Goal: Task Accomplishment & Management: Use online tool/utility

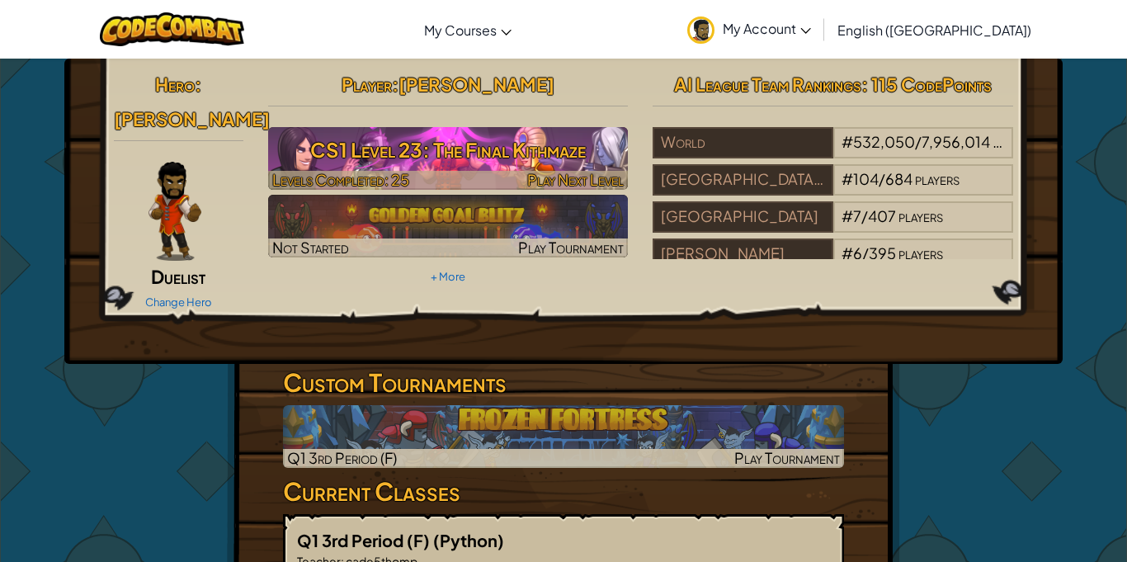
click at [328, 163] on h3 "CS1 Level 23: The Final Kithmaze" at bounding box center [448, 149] width 361 height 37
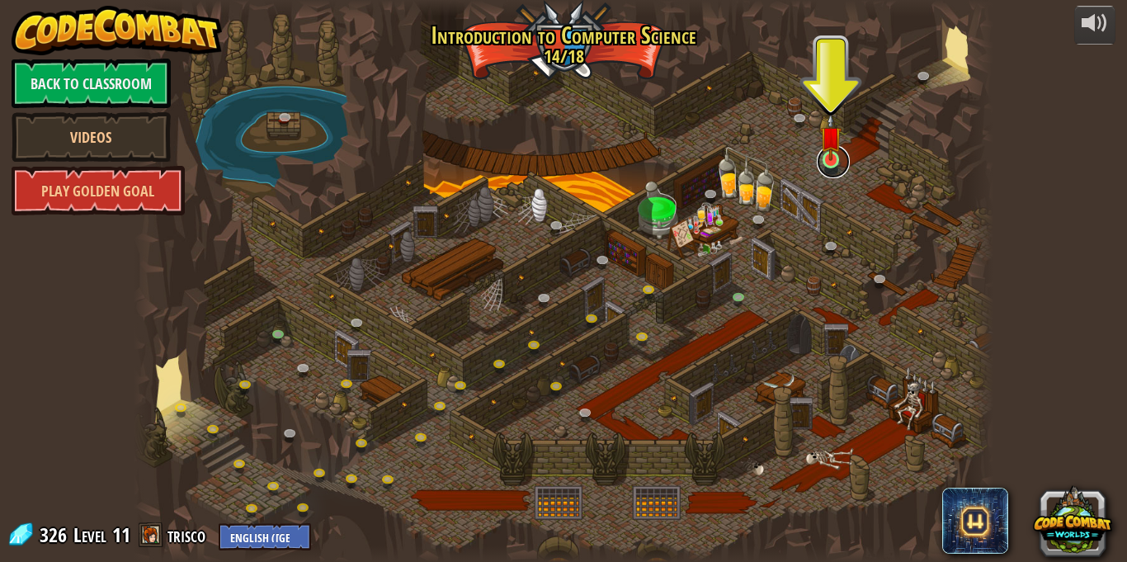
click at [837, 174] on link at bounding box center [833, 161] width 33 height 33
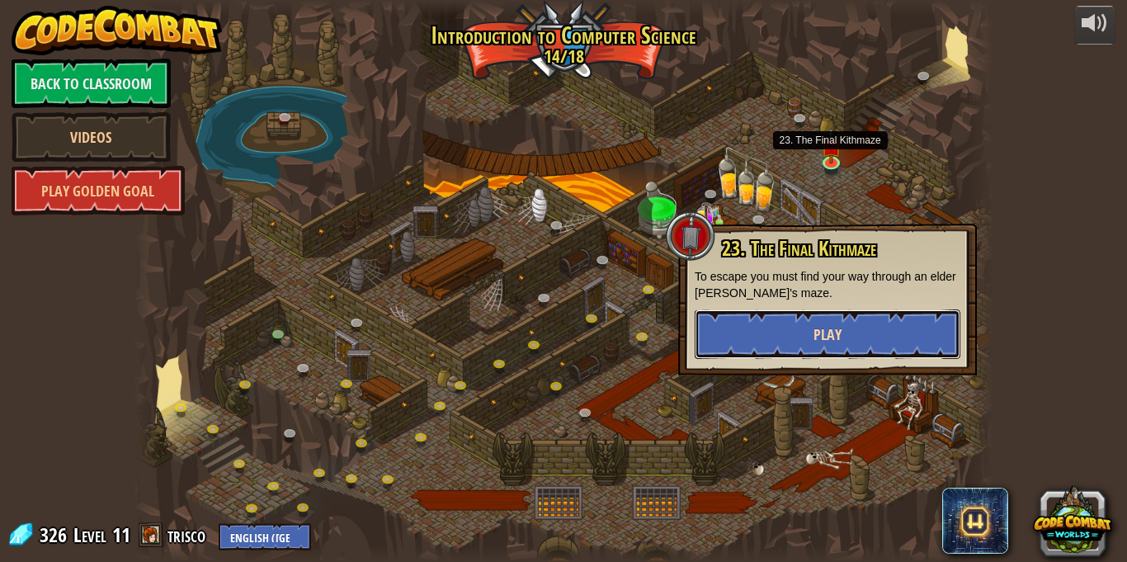
click at [772, 329] on button "Play" at bounding box center [828, 334] width 266 height 50
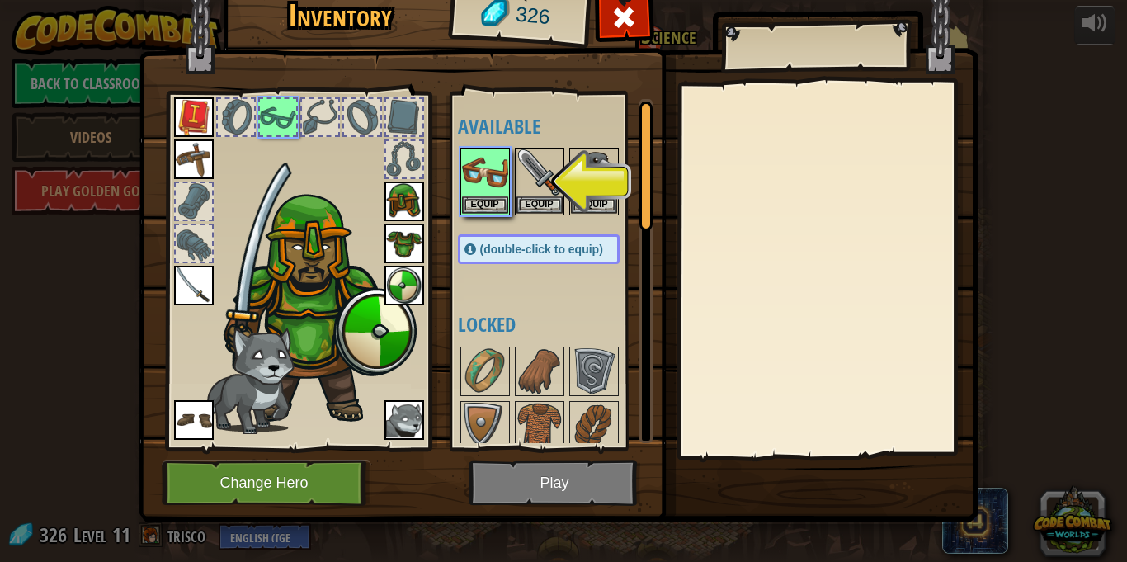
click at [570, 490] on img at bounding box center [558, 222] width 839 height 599
click at [587, 501] on img at bounding box center [558, 222] width 839 height 599
click at [570, 472] on img at bounding box center [558, 222] width 839 height 599
click at [466, 202] on button "Equip" at bounding box center [485, 204] width 46 height 17
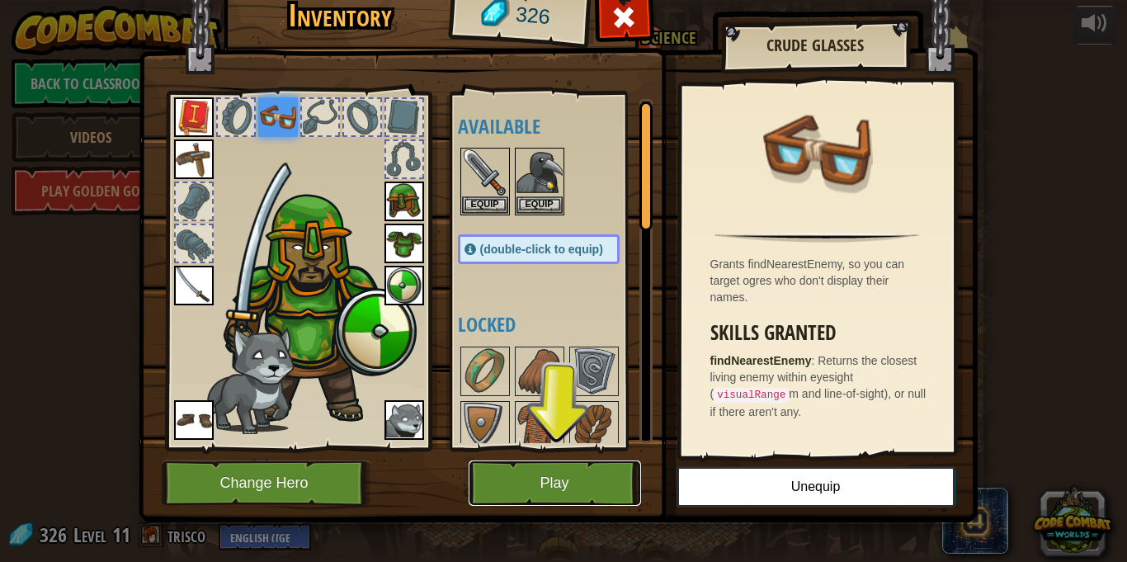
click at [559, 479] on button "Play" at bounding box center [555, 482] width 172 height 45
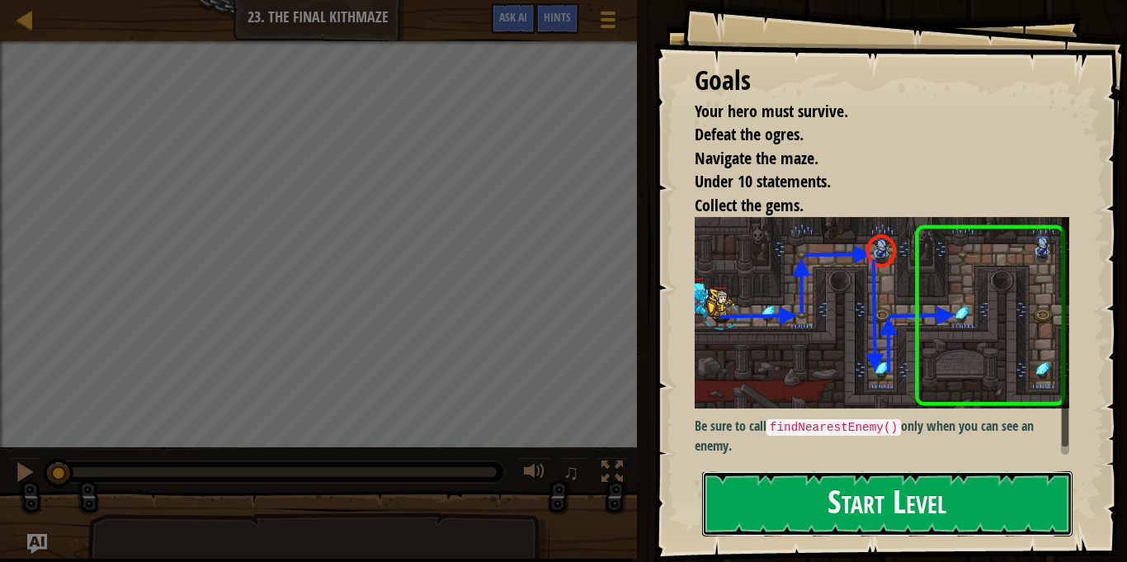
click at [925, 494] on button "Start Level" at bounding box center [887, 503] width 371 height 65
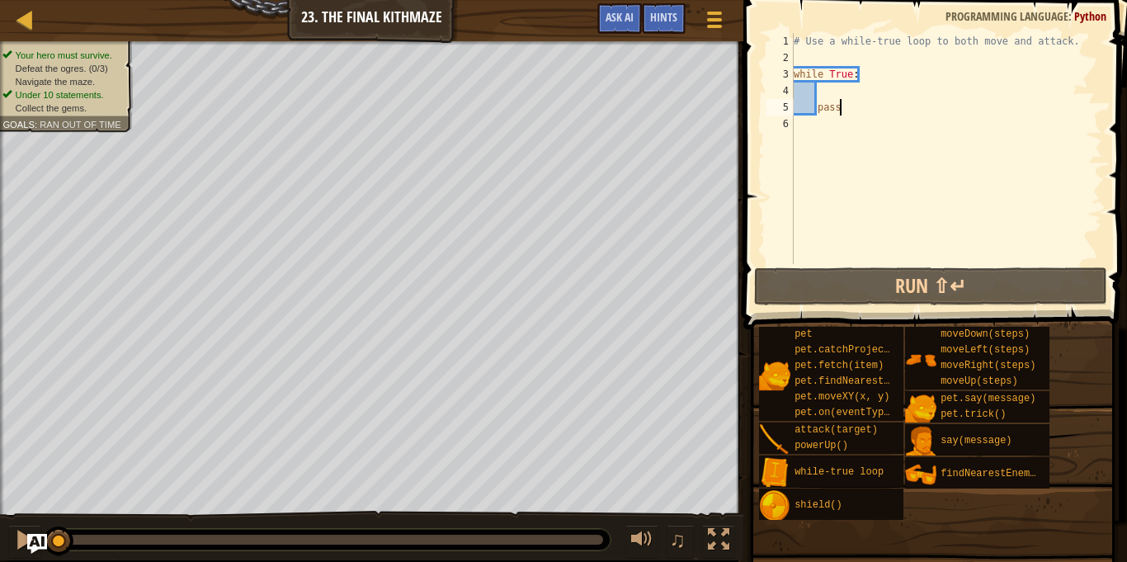
click at [892, 263] on div "# Use a while-true loop to both move and attack. while True : pass" at bounding box center [947, 165] width 312 height 264
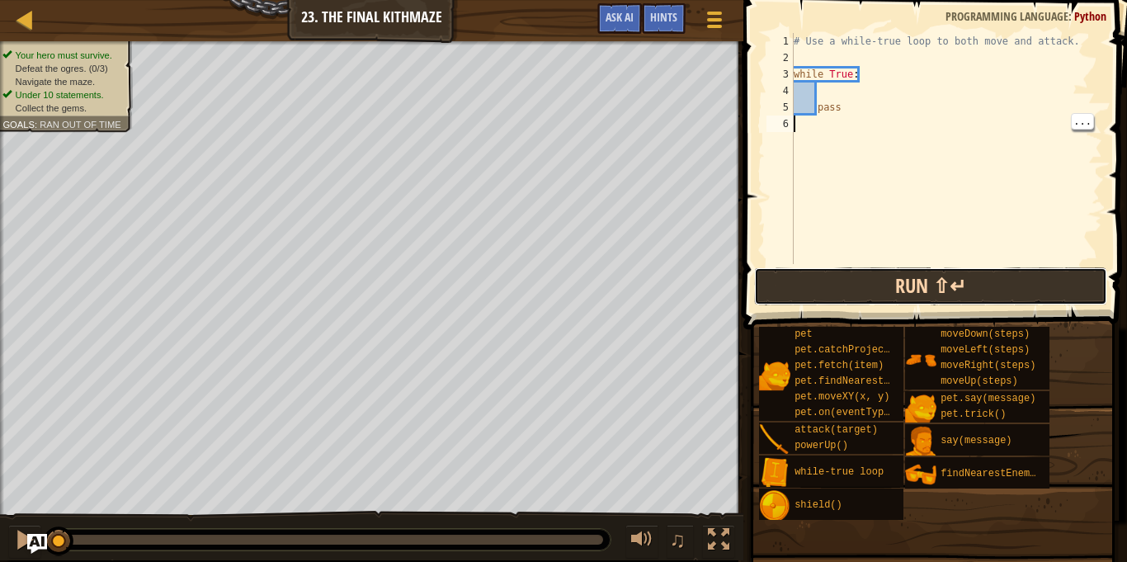
click at [898, 290] on button "Run ⇧↵" at bounding box center [930, 286] width 353 height 38
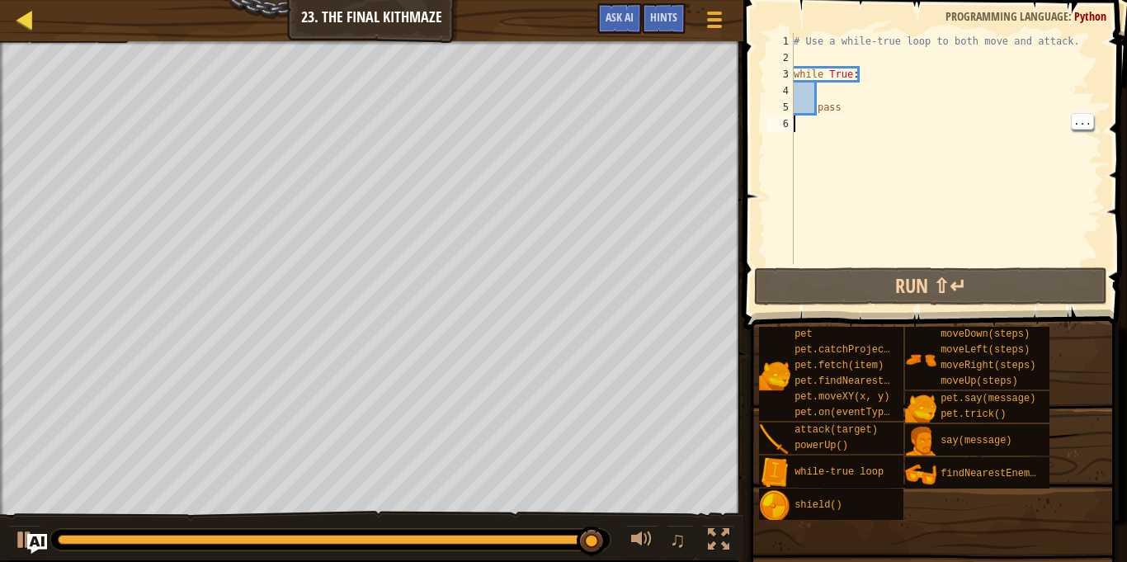
click at [34, 36] on div "Map" at bounding box center [37, 20] width 8 height 41
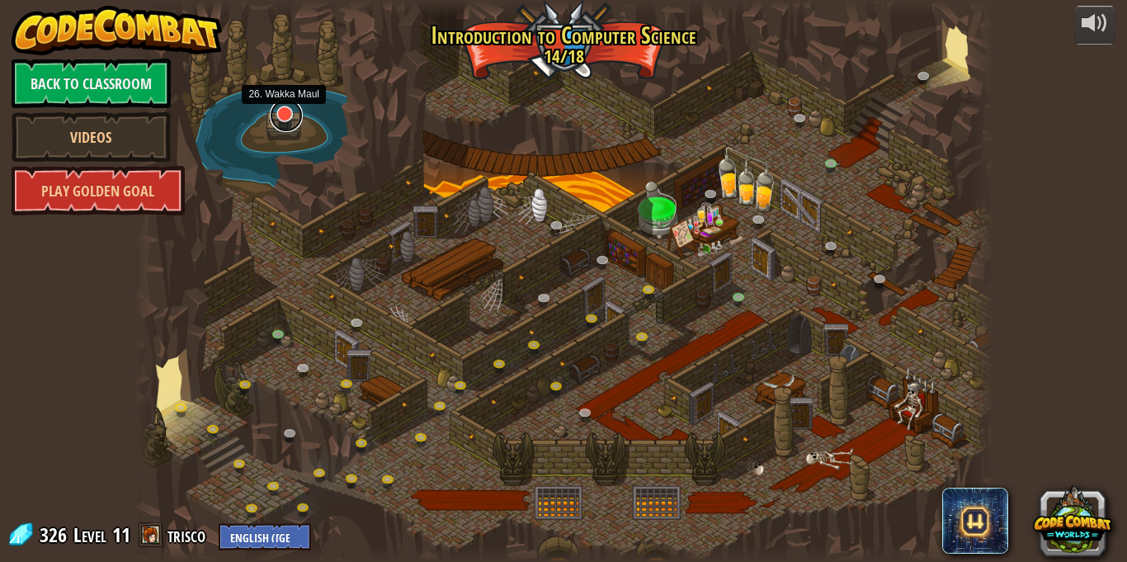
click at [284, 115] on link at bounding box center [286, 115] width 33 height 33
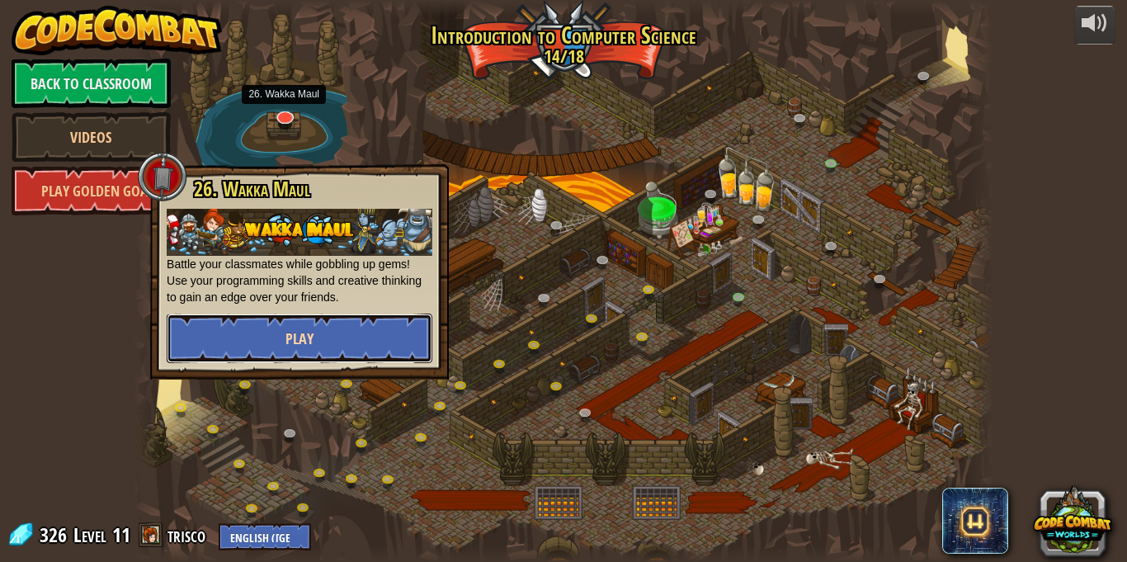
click at [346, 338] on button "Play" at bounding box center [300, 339] width 266 height 50
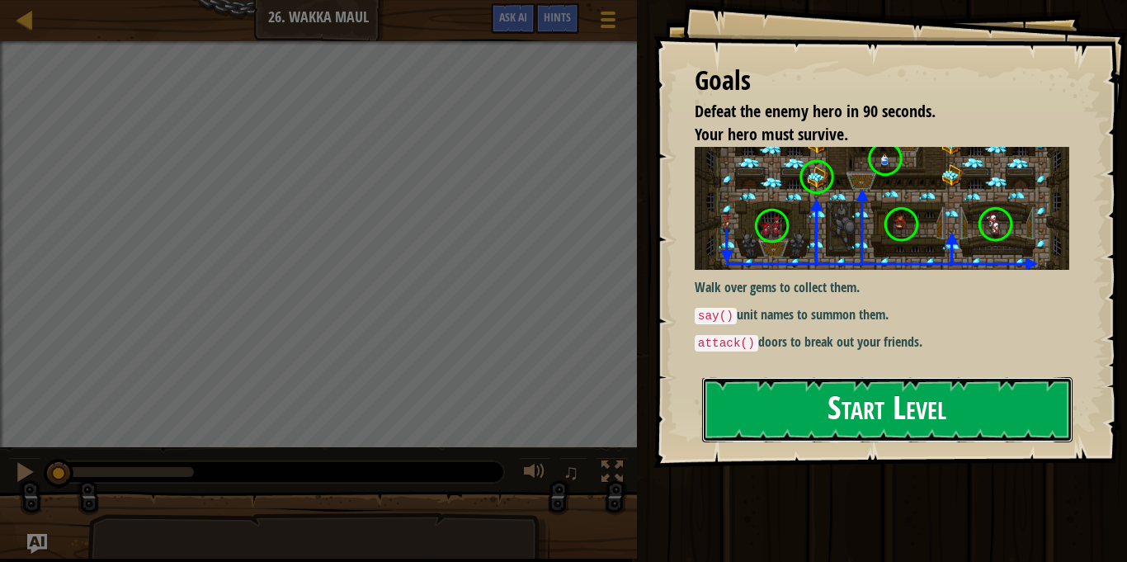
click at [1002, 407] on button "Start Level" at bounding box center [887, 409] width 371 height 65
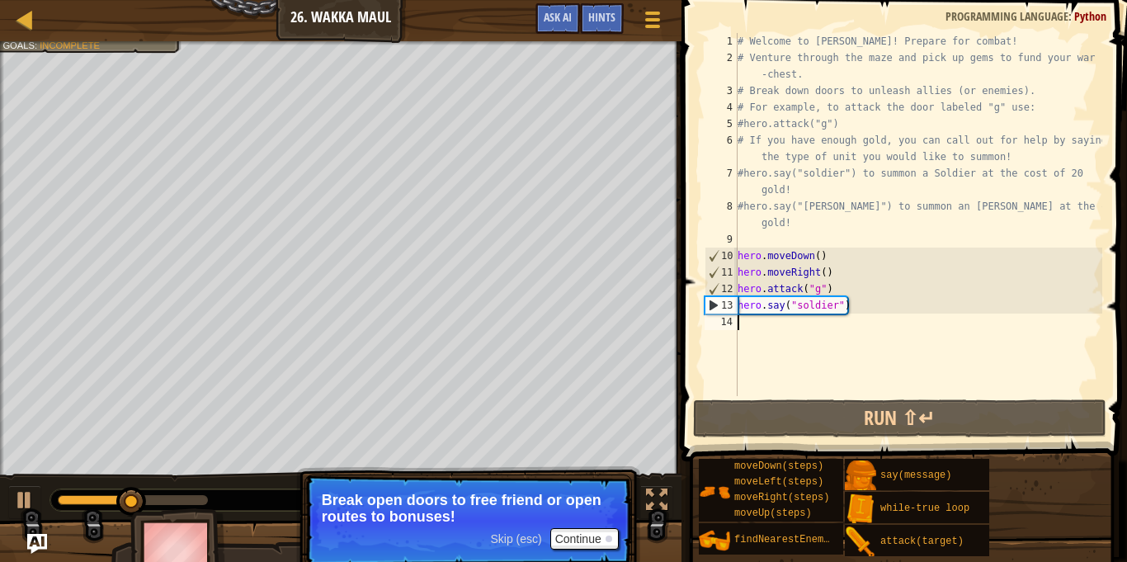
click at [585, 517] on p "Break open doors to free friend or open routes to bonuses!" at bounding box center [468, 508] width 293 height 33
click at [569, 529] on p "Skip (esc) Continue Break open doors to free friend or open routes to bonuses!" at bounding box center [469, 520] width 328 height 92
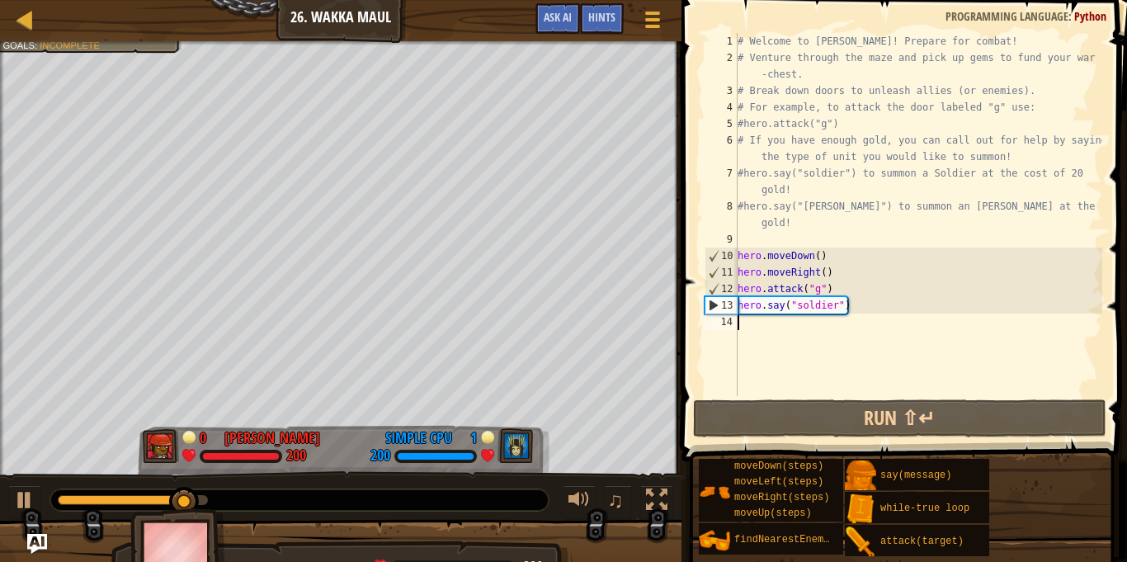
click at [746, 324] on div "# Welcome to Wakka Maul! Prepare for combat! # Venture through the maze and pic…" at bounding box center [918, 231] width 368 height 396
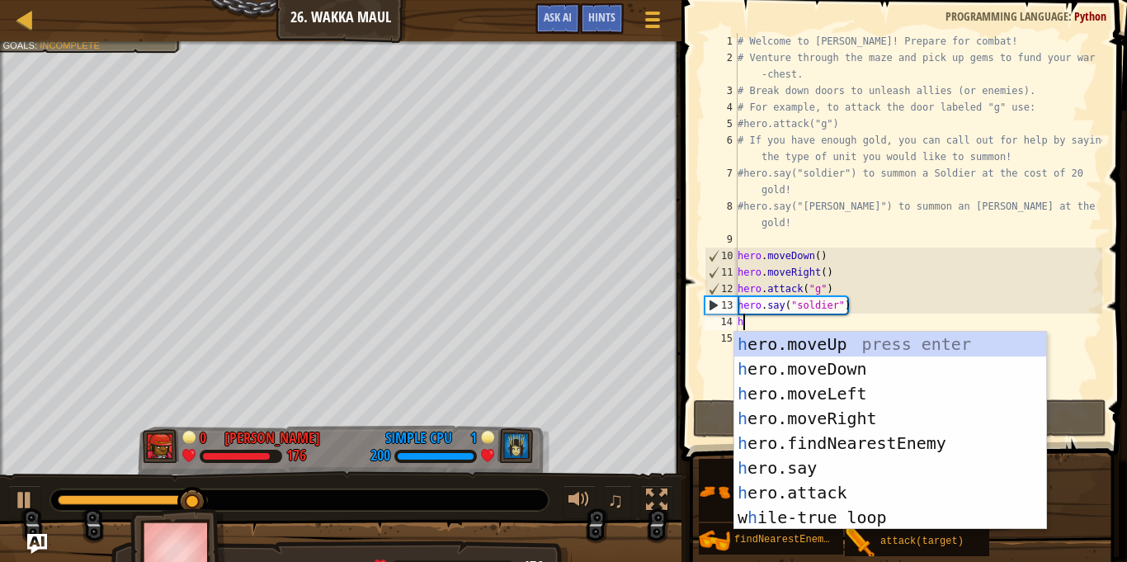
scroll to position [7, 0]
type textarea "her"
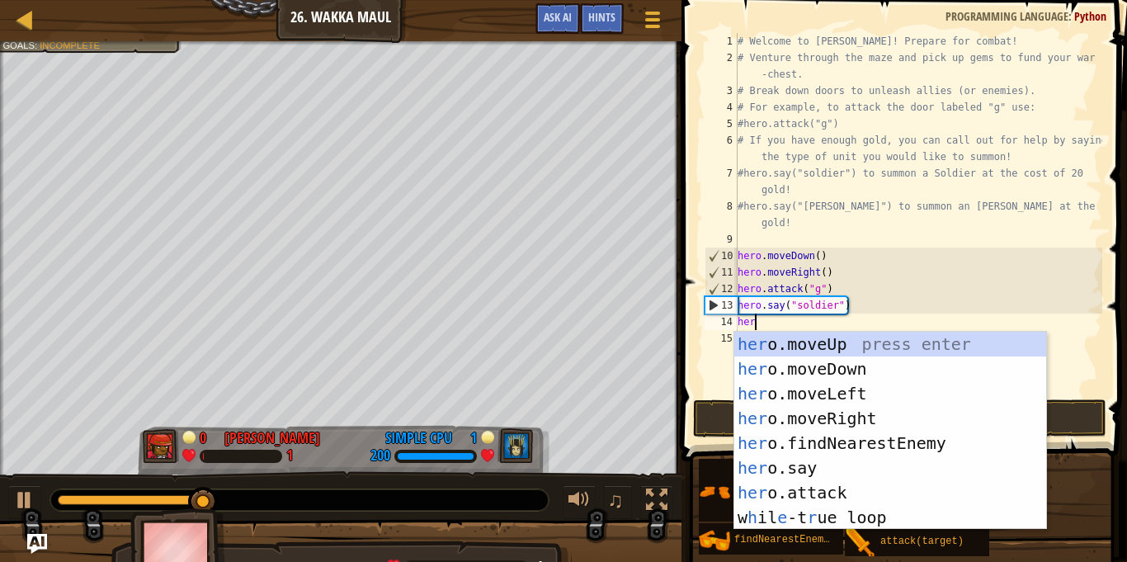
click at [857, 416] on div "her o.moveUp press enter her o.moveDown press enter her o.moveLeft press enter …" at bounding box center [890, 456] width 312 height 248
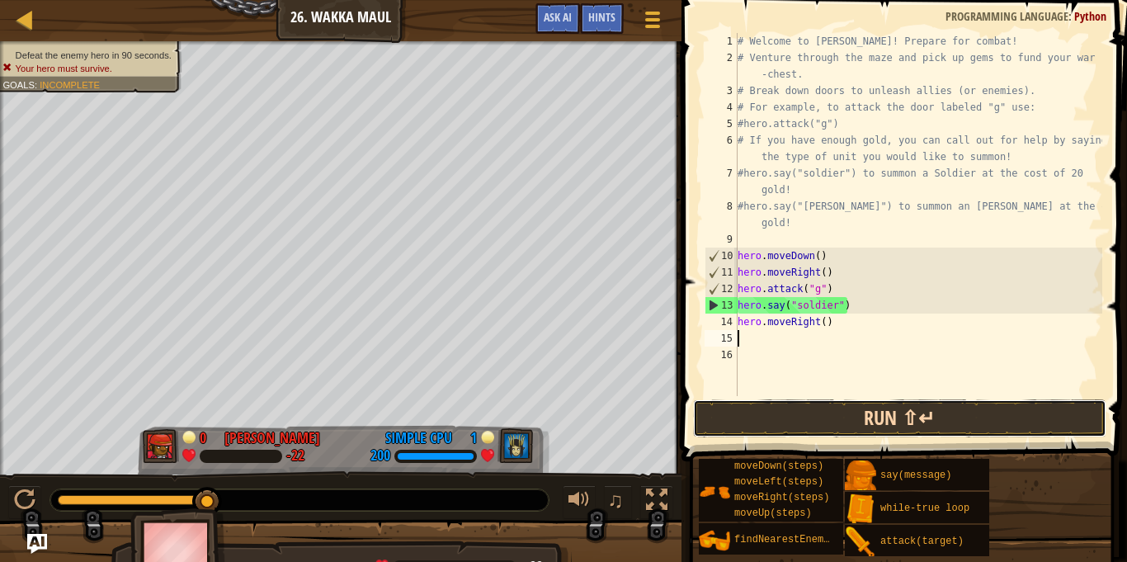
click at [881, 419] on button "Run ⇧↵" at bounding box center [899, 418] width 413 height 38
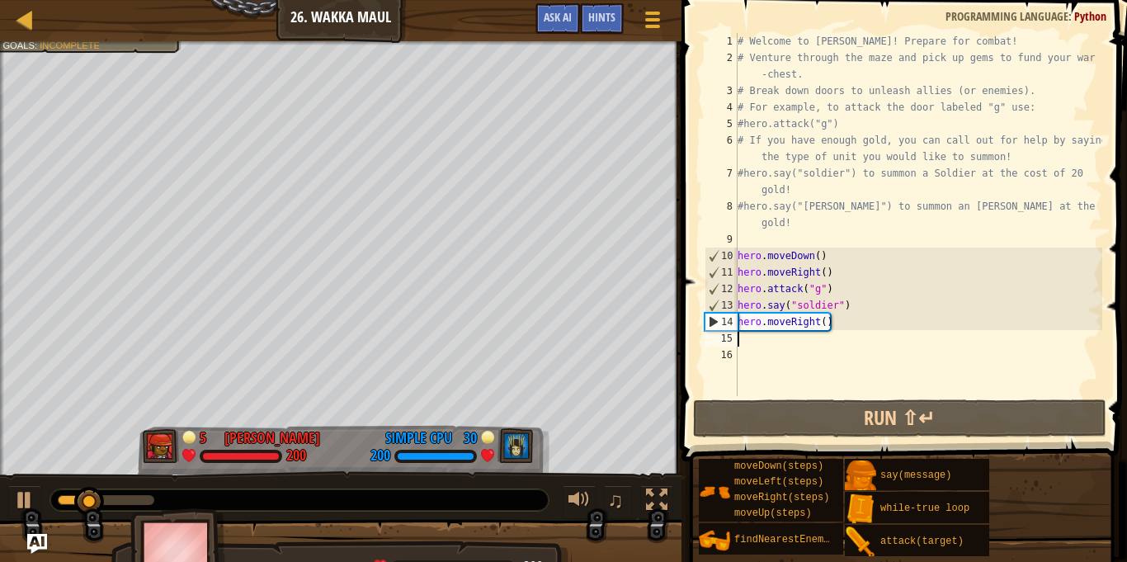
click at [824, 323] on div "# Welcome to Wakka Maul! Prepare for combat! # Venture through the maze and pic…" at bounding box center [918, 231] width 368 height 396
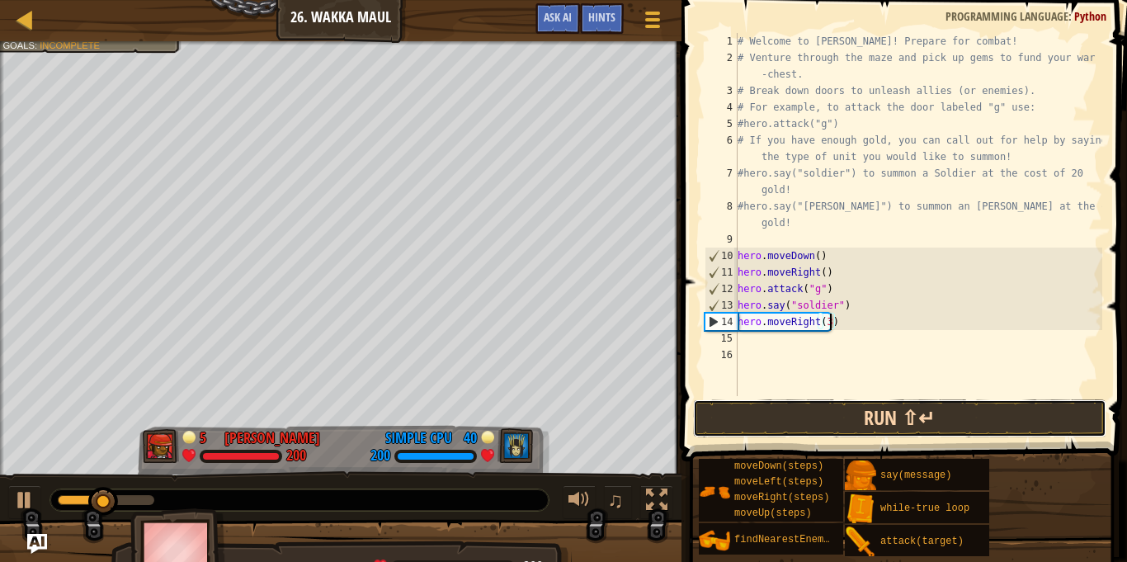
click at [911, 427] on button "Run ⇧↵" at bounding box center [899, 418] width 413 height 38
click at [985, 436] on button "Run ⇧↵" at bounding box center [899, 418] width 413 height 38
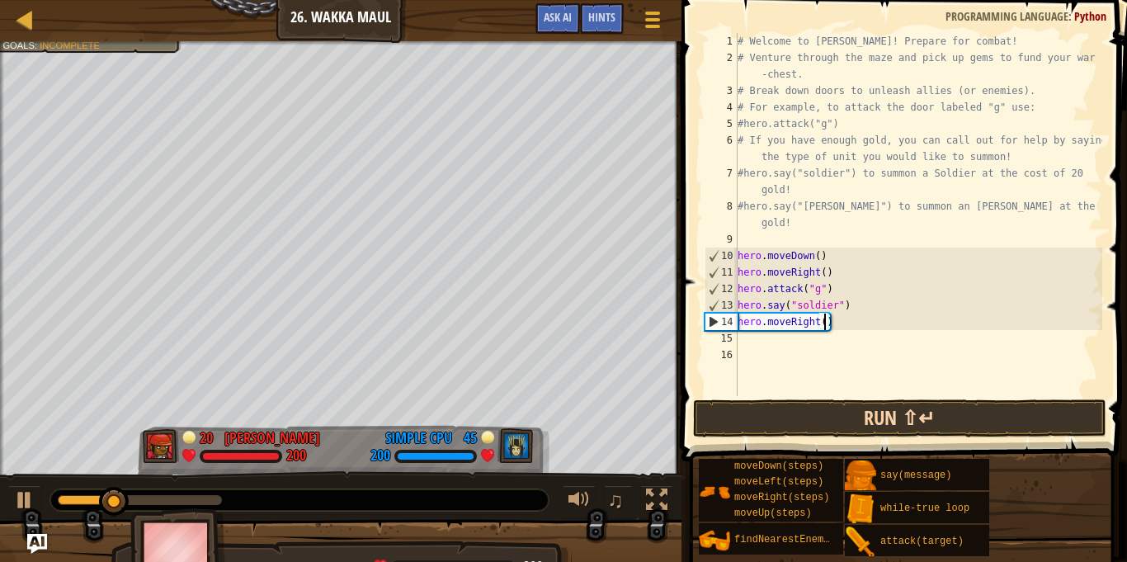
scroll to position [7, 12]
type textarea "hero.moveRight(6)"
click at [753, 343] on div "# Welcome to Wakka Maul! Prepare for combat! # Venture through the maze and pic…" at bounding box center [918, 231] width 368 height 396
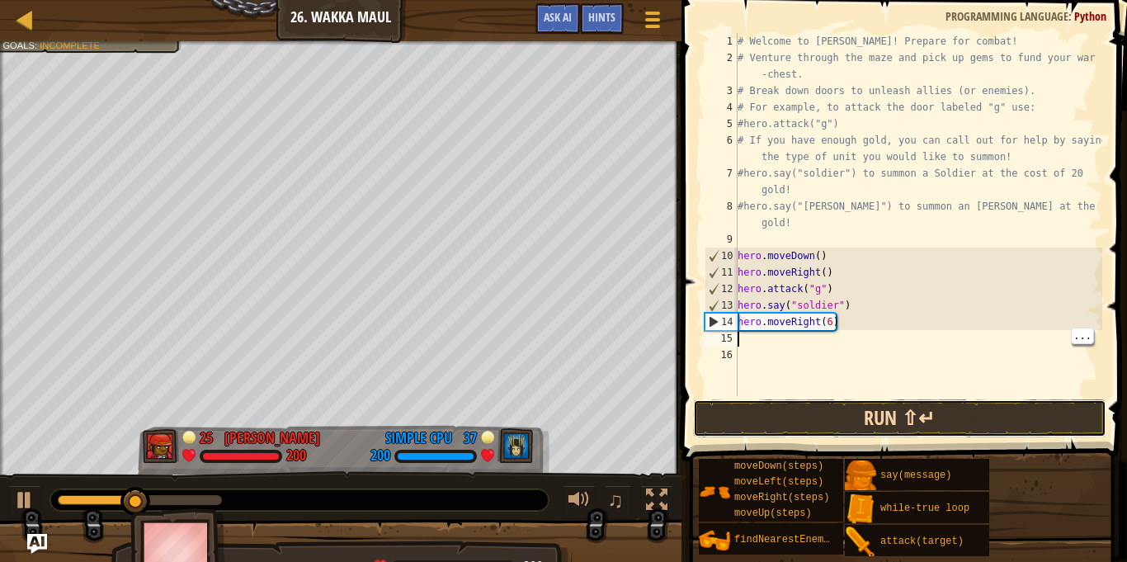
click at [967, 400] on button "Run ⇧↵" at bounding box center [899, 418] width 413 height 38
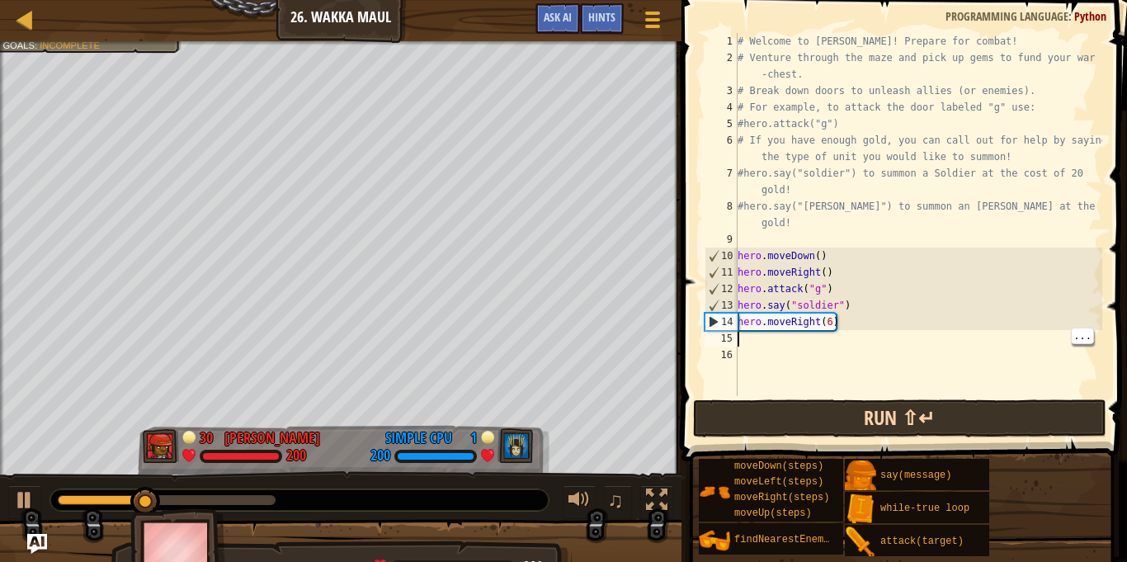
type textarea "h"
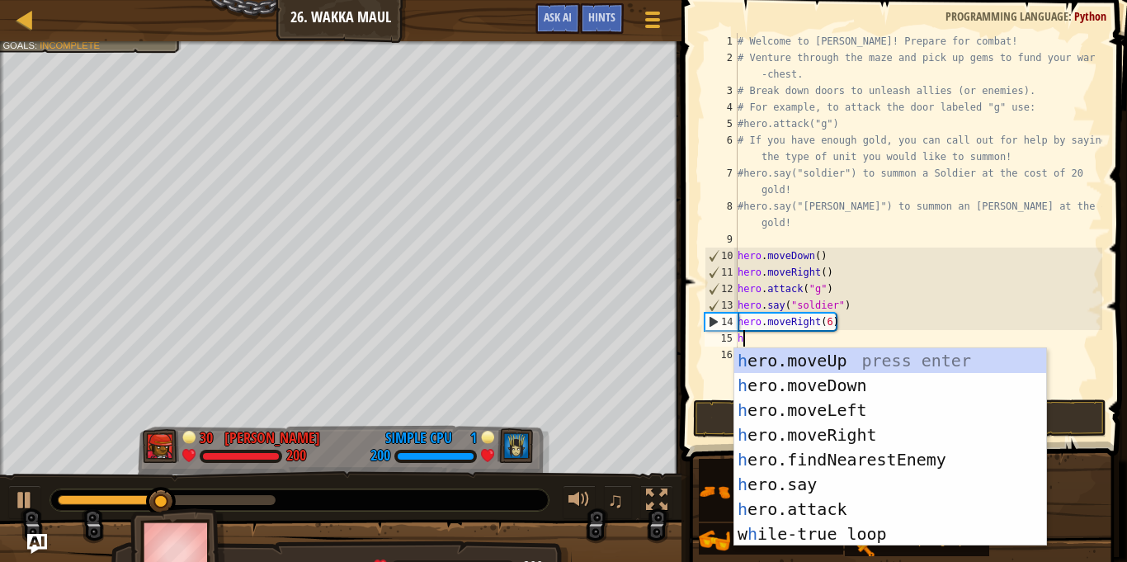
click at [848, 367] on div "h ero.moveUp press enter h ero.moveDown press enter h ero.moveLeft press enter …" at bounding box center [890, 472] width 312 height 248
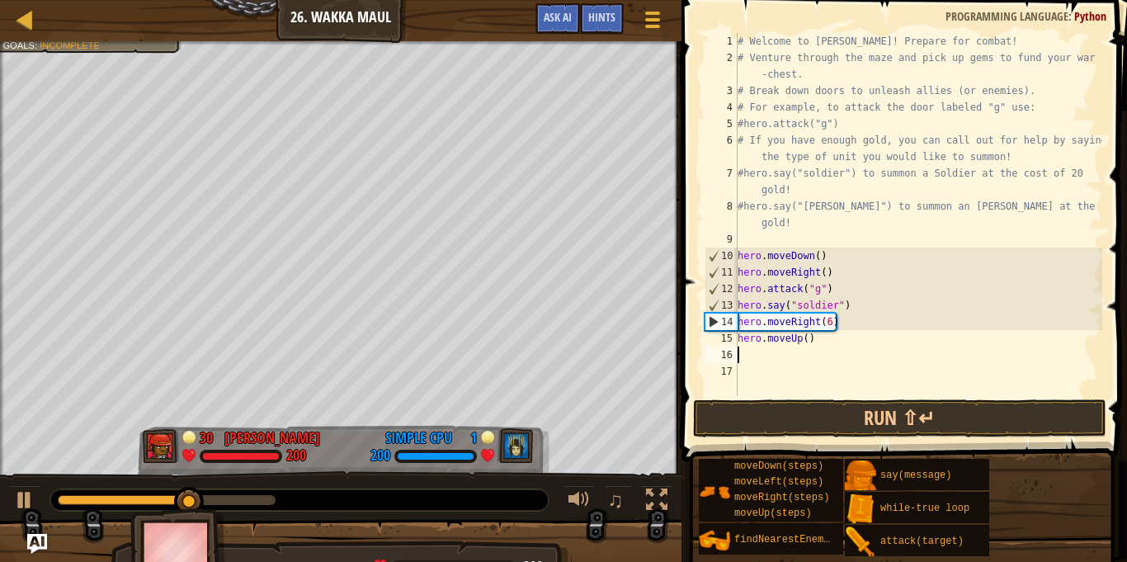
type textarea "h"
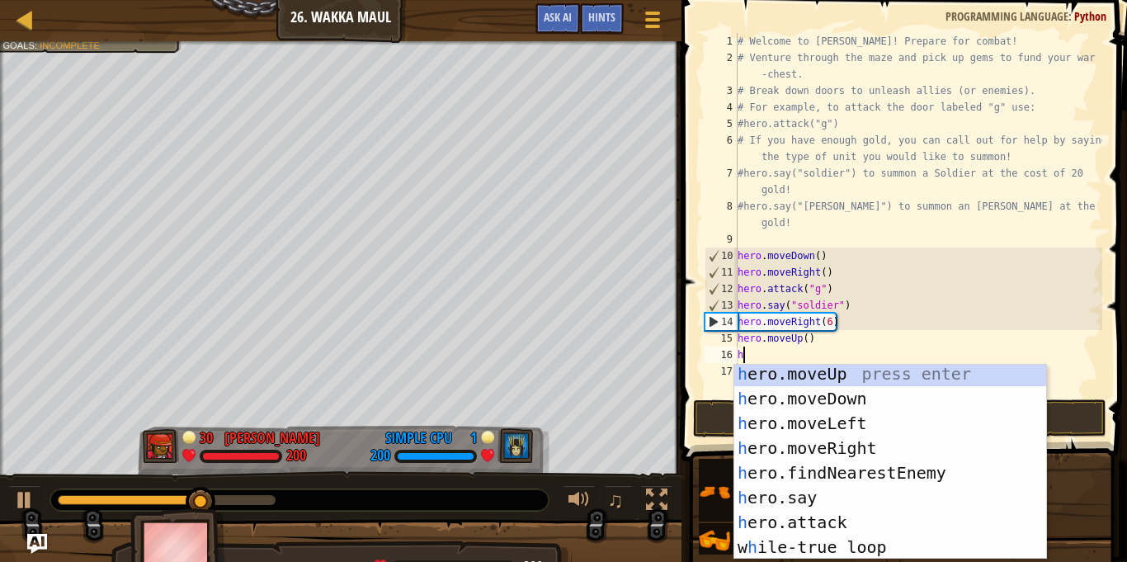
click at [928, 479] on div "h ero.moveUp press enter h ero.moveDown press enter h ero.moveLeft press enter …" at bounding box center [890, 483] width 312 height 244
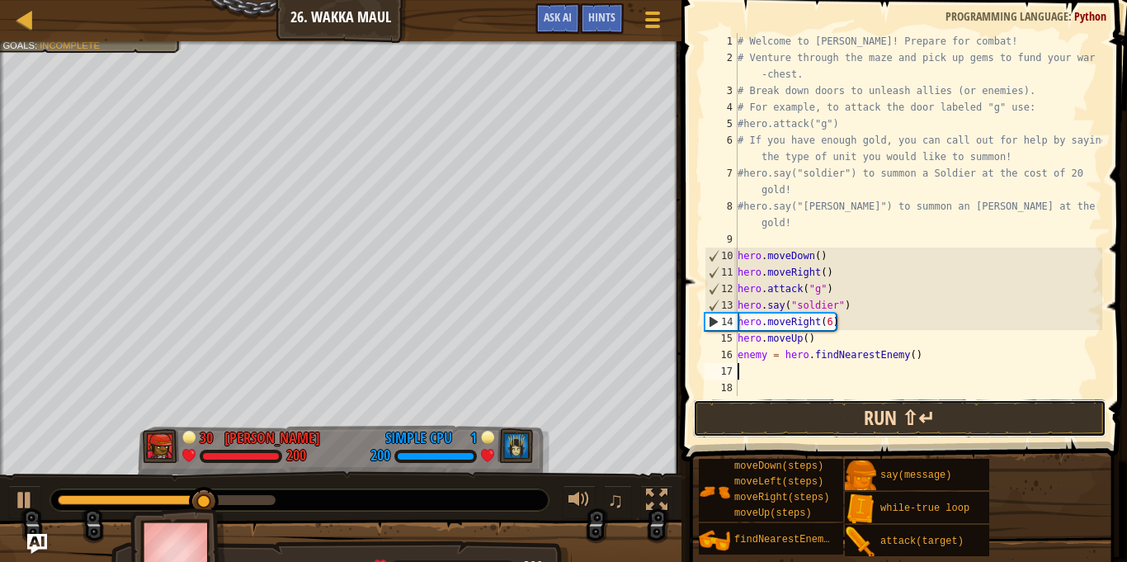
click at [965, 411] on button "Run ⇧↵" at bounding box center [899, 418] width 413 height 38
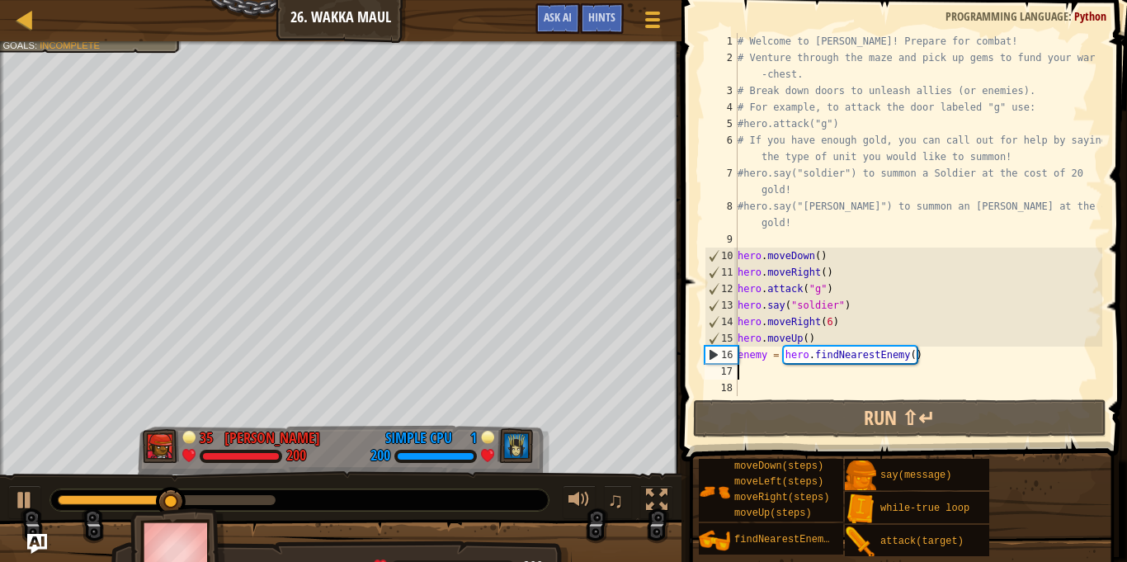
click at [925, 361] on div "# Welcome to Wakka Maul! Prepare for combat! # Venture through the maze and pic…" at bounding box center [918, 231] width 368 height 396
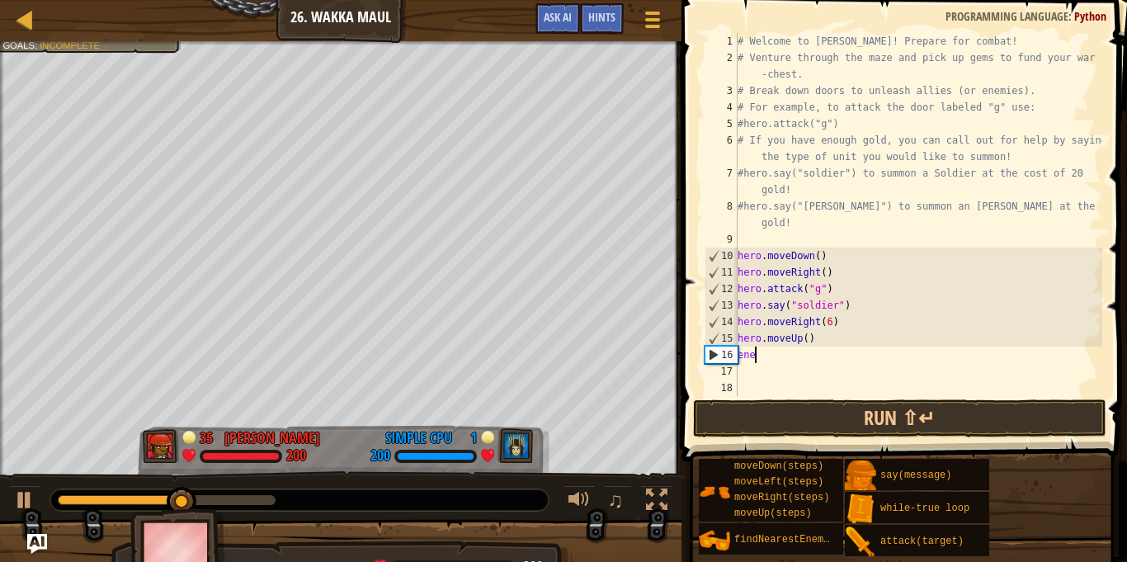
type textarea "e"
click at [822, 311] on div "# Welcome to Wakka Maul! Prepare for combat! # Venture through the maze and pic…" at bounding box center [918, 231] width 368 height 396
click at [829, 320] on div "# Welcome to Wakka Maul! Prepare for combat! # Venture through the maze and pic…" at bounding box center [918, 231] width 368 height 396
type textarea "hero.moveRight(4)"
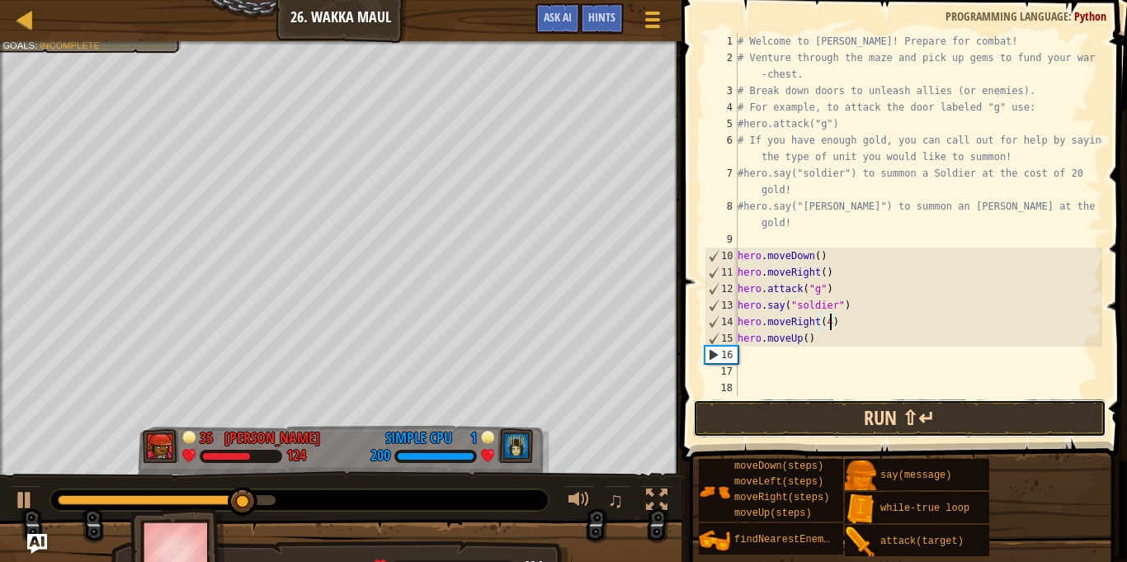
click at [1027, 420] on button "Run ⇧↵" at bounding box center [899, 418] width 413 height 38
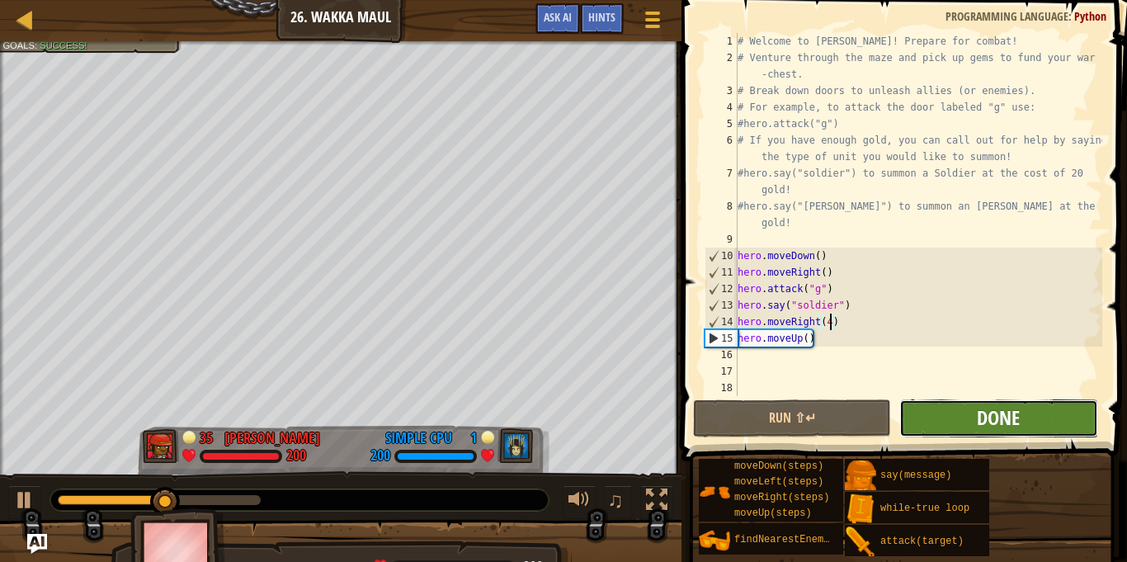
click at [994, 426] on span "Done" at bounding box center [998, 417] width 43 height 26
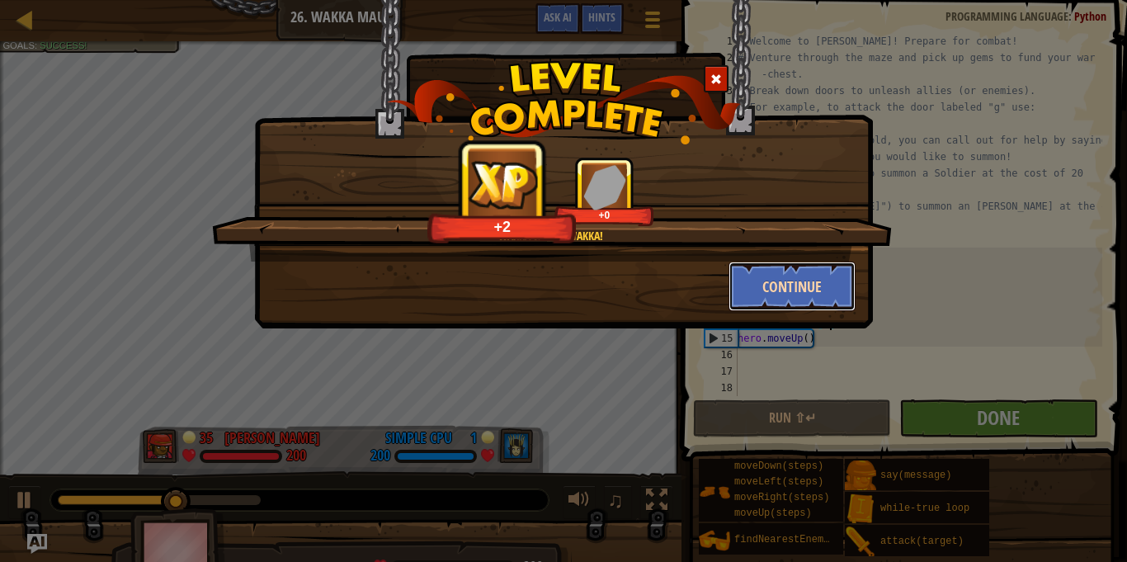
click at [775, 298] on button "Continue" at bounding box center [793, 287] width 128 height 50
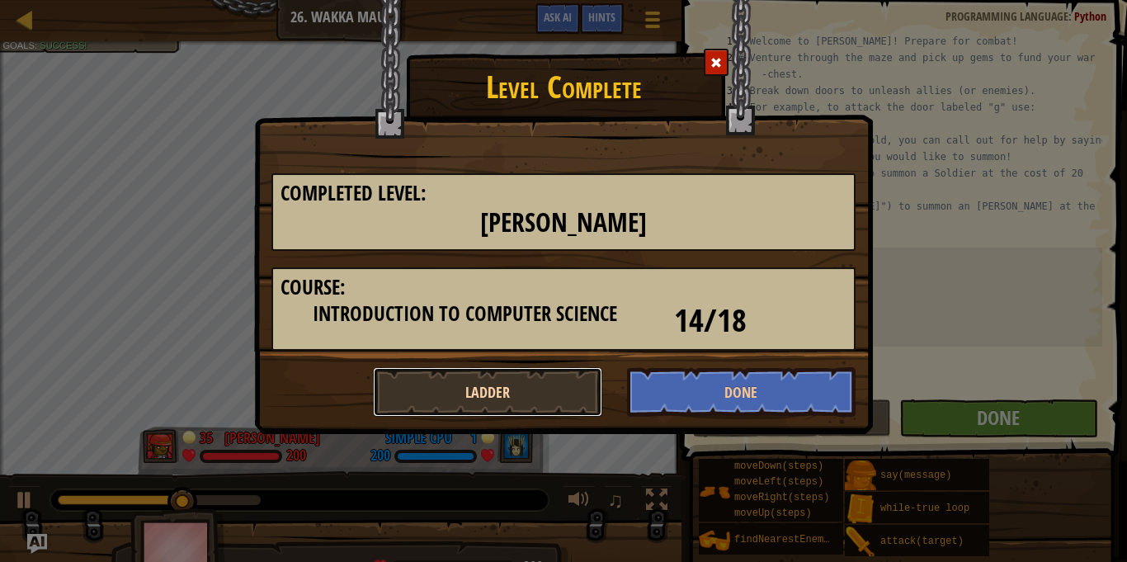
click at [519, 392] on button "Ladder" at bounding box center [487, 392] width 229 height 50
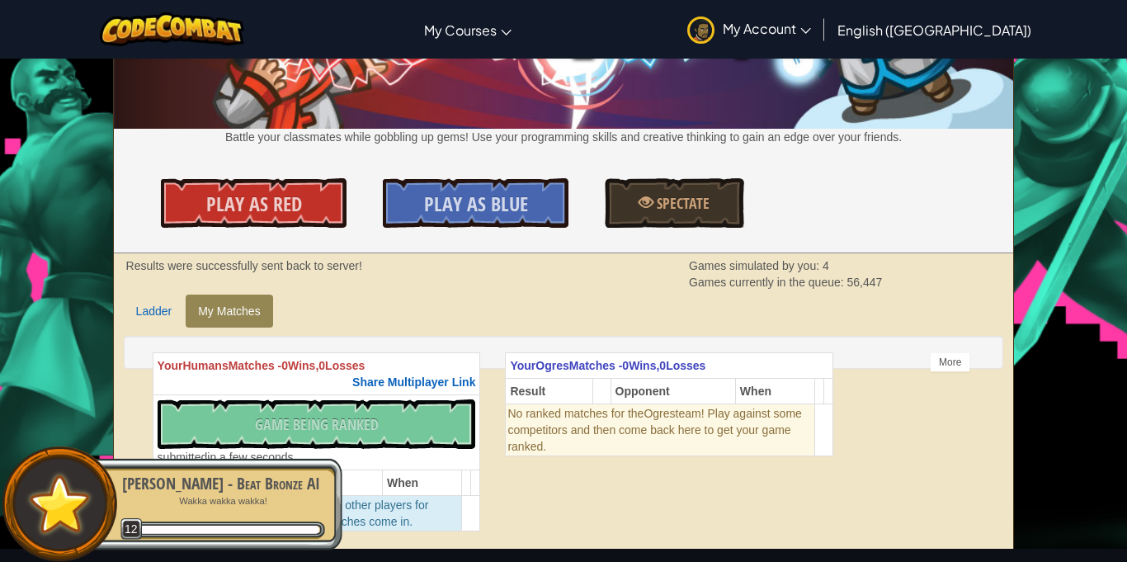
scroll to position [153, 0]
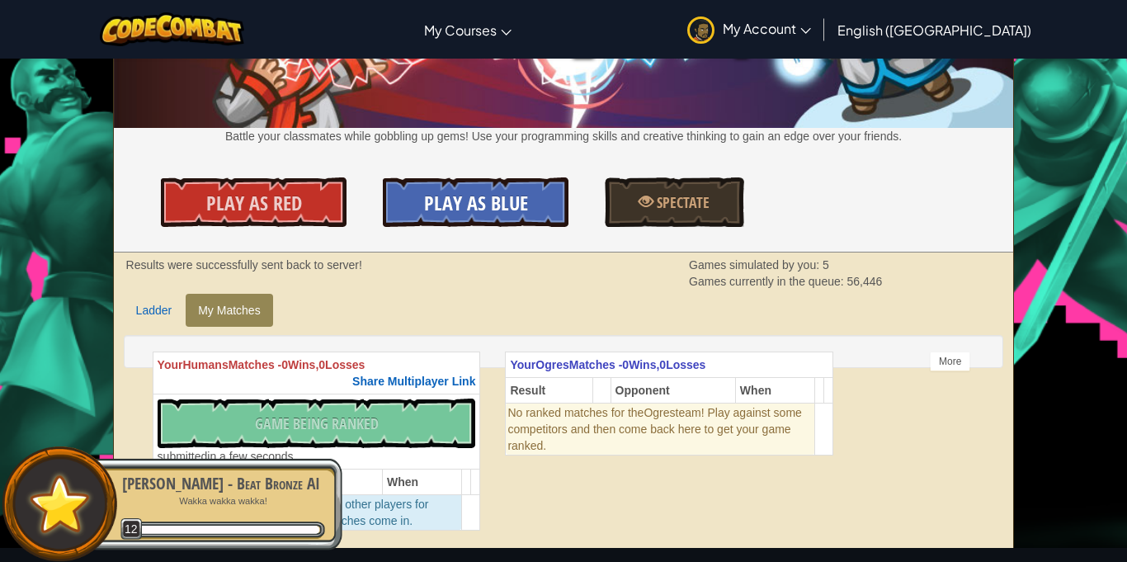
click at [522, 203] on span "Play As Blue" at bounding box center [476, 203] width 104 height 26
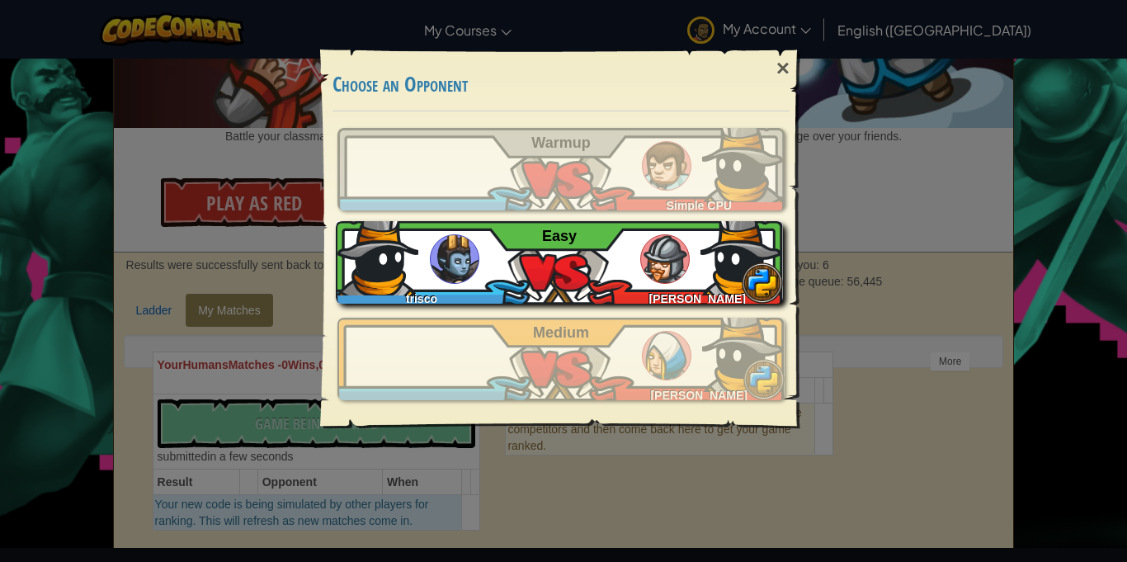
click at [531, 279] on div "trisco Trisco Pearson Easy" at bounding box center [559, 262] width 447 height 83
